Goal: Task Accomplishment & Management: Use online tool/utility

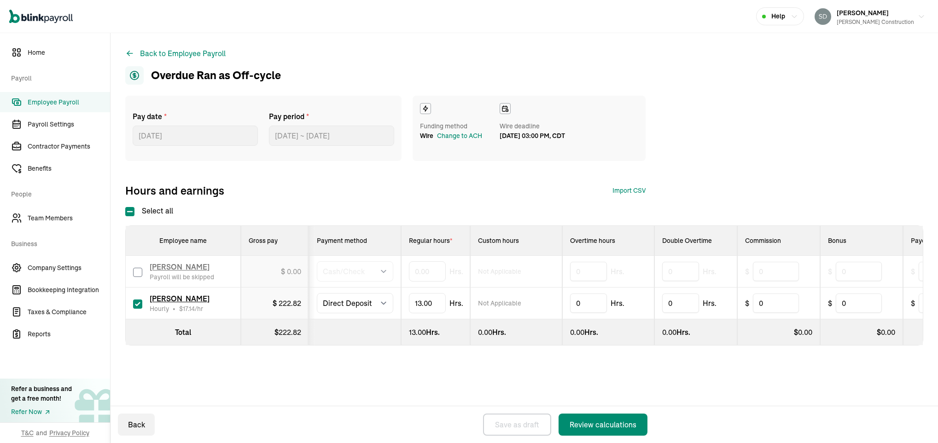
select select "manual"
select select "direct_deposit"
click at [597, 426] on div "Review calculations" at bounding box center [602, 424] width 67 height 11
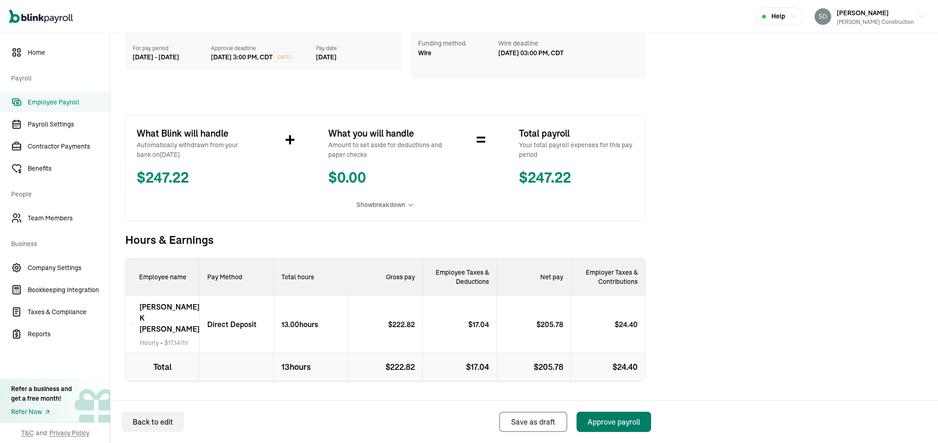
scroll to position [86, 0]
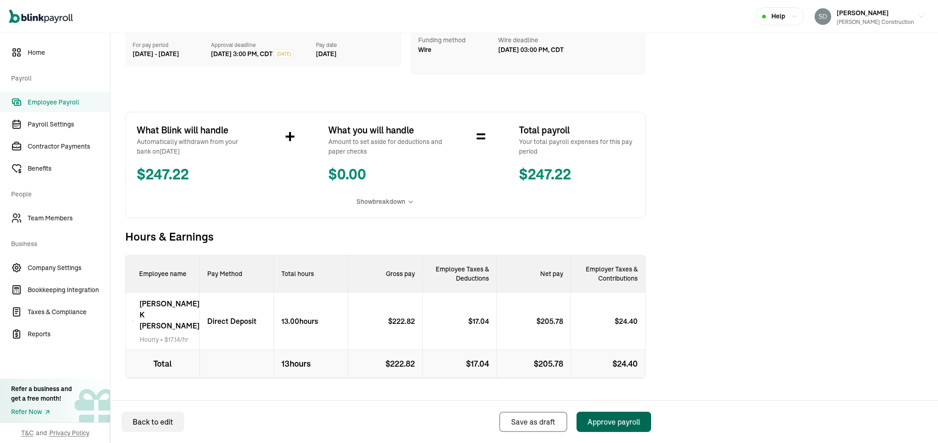
click at [599, 421] on div "Approve payroll" at bounding box center [613, 422] width 52 height 11
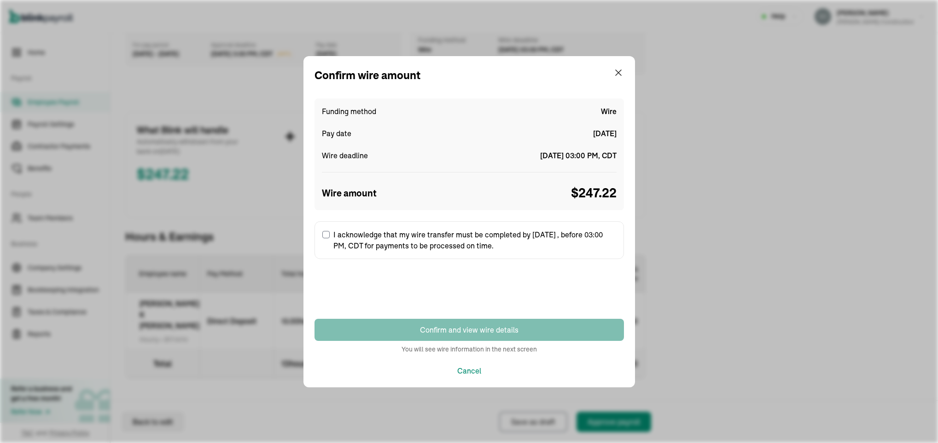
click at [321, 235] on label "I acknowledge that my wire transfer must be completed by [DATE] , before 03:00 …" at bounding box center [468, 240] width 309 height 38
click at [322, 235] on input "I acknowledge that my wire transfer must be completed by [DATE] , before 03:00 …" at bounding box center [325, 234] width 7 height 7
checkbox input "true"
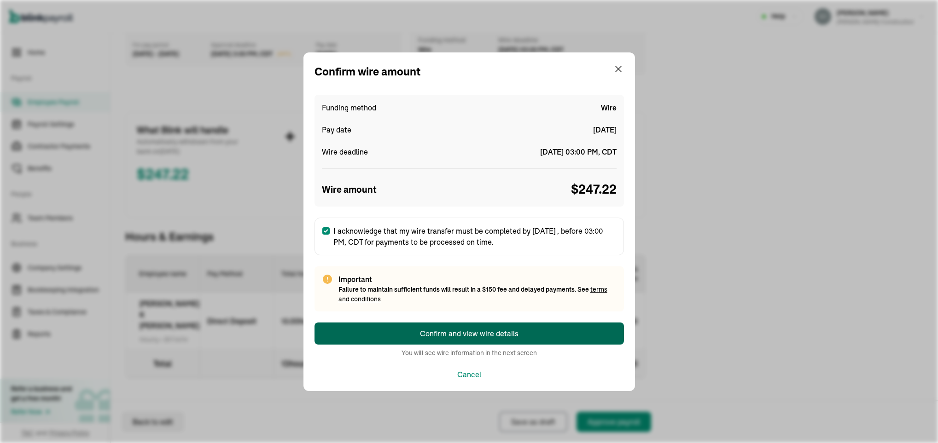
click at [419, 333] on button "Confirm and view wire details" at bounding box center [468, 334] width 309 height 22
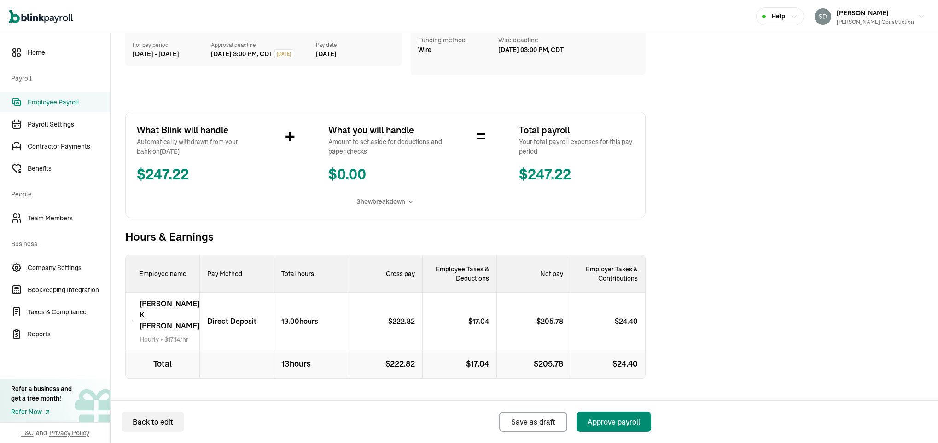
click at [426, 45] on span "Wire" at bounding box center [424, 50] width 13 height 10
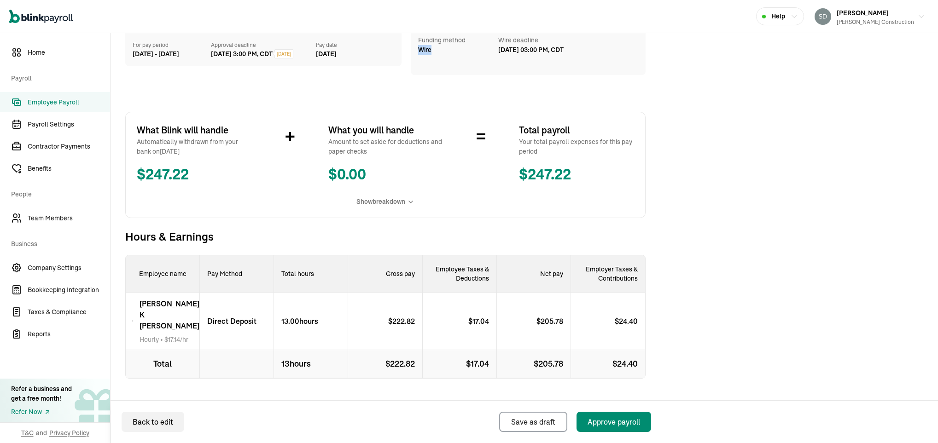
click at [426, 45] on span "Wire" at bounding box center [424, 50] width 13 height 10
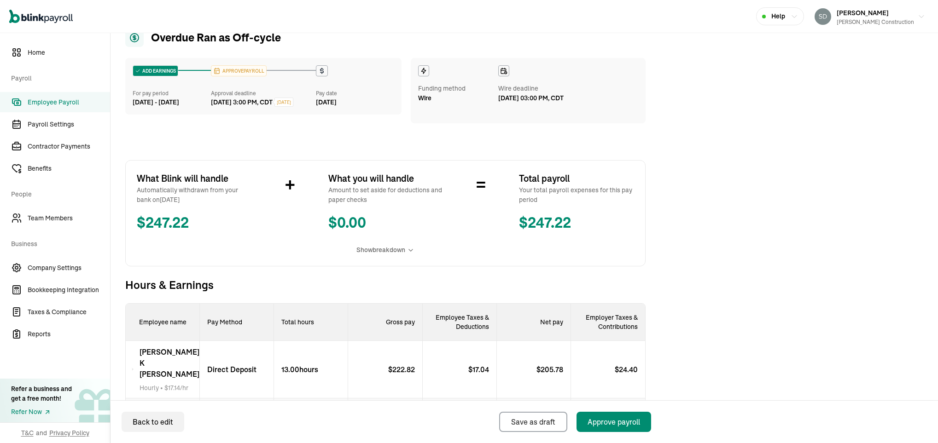
scroll to position [0, 0]
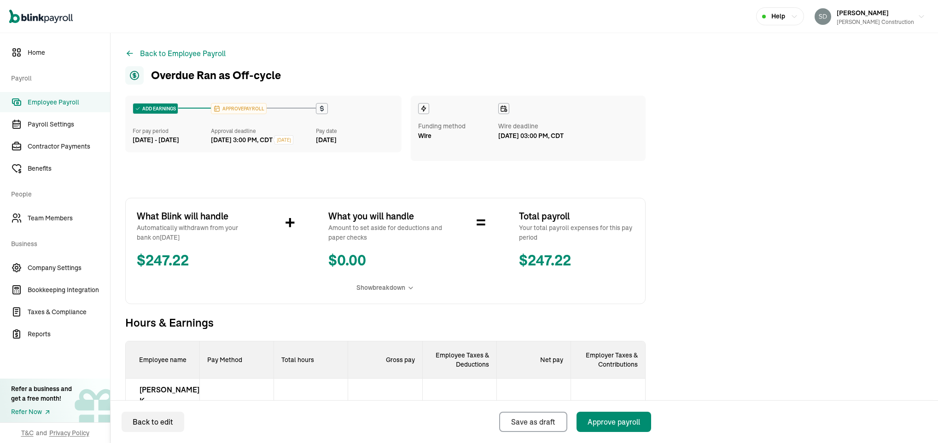
click at [469, 166] on div "ADD EARNINGS For pay period [DATE] - [DATE] APPROVE PAYROLL Approval deadline […" at bounding box center [385, 315] width 520 height 438
click at [156, 102] on div "ADD EARNINGS For pay period [DATE] - [DATE] APPROVE PAYROLL Approval deadline […" at bounding box center [263, 124] width 276 height 57
click at [158, 108] on div "ADD EARNINGS" at bounding box center [155, 109] width 45 height 10
